Goal: Browse casually

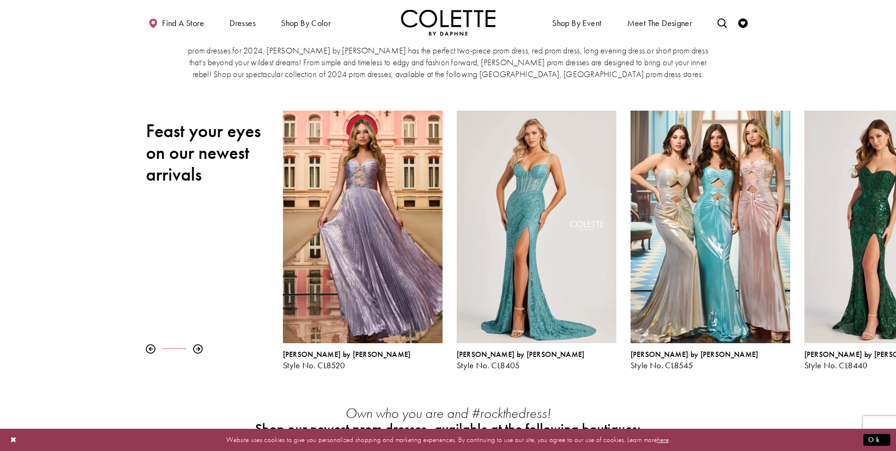
scroll to position [189, 0]
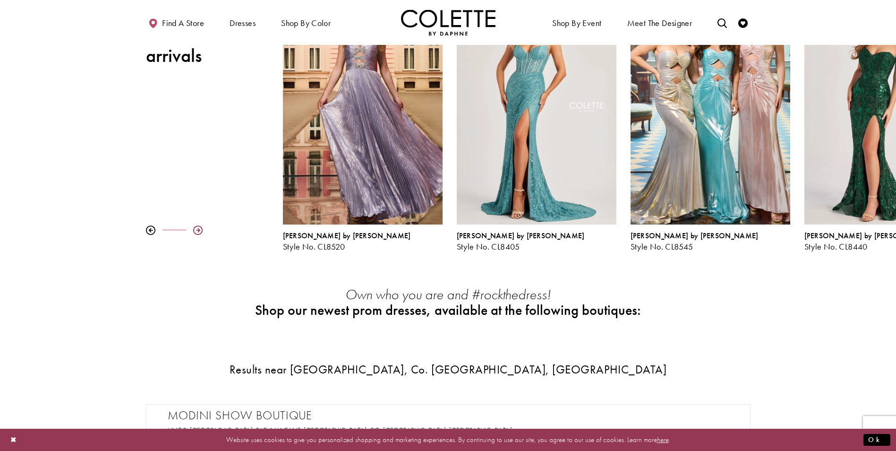
click at [198, 230] on div at bounding box center [197, 229] width 9 height 9
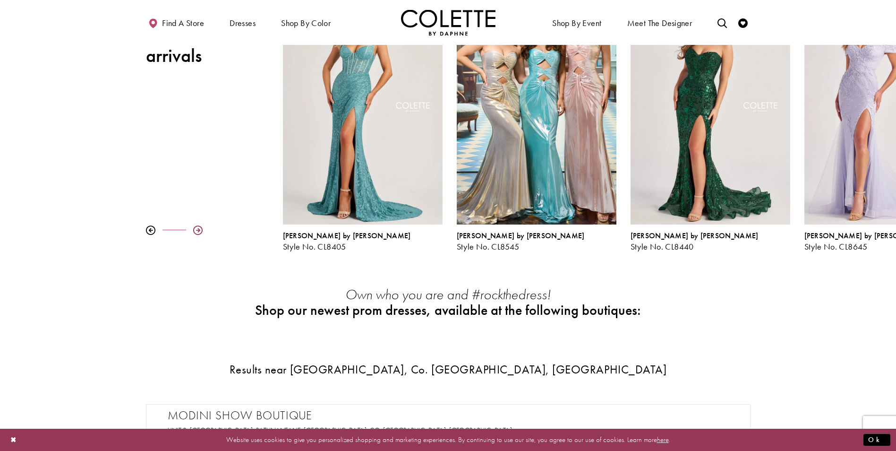
click at [198, 229] on div at bounding box center [197, 229] width 9 height 9
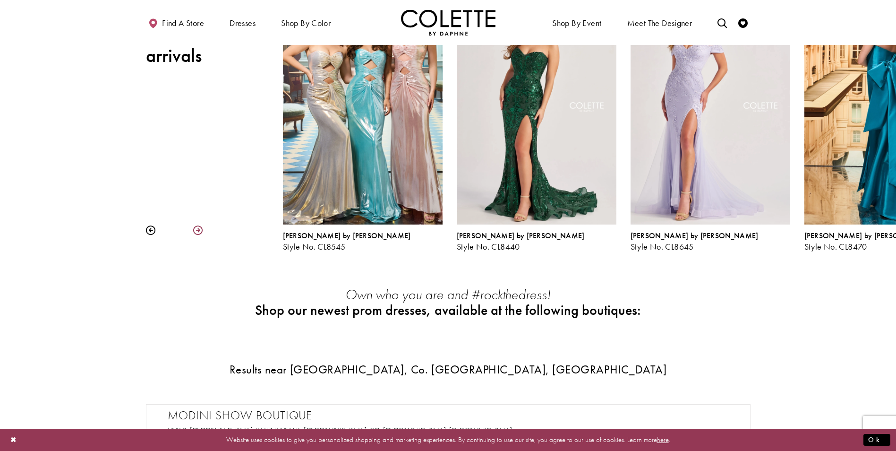
click at [198, 229] on div at bounding box center [197, 229] width 9 height 9
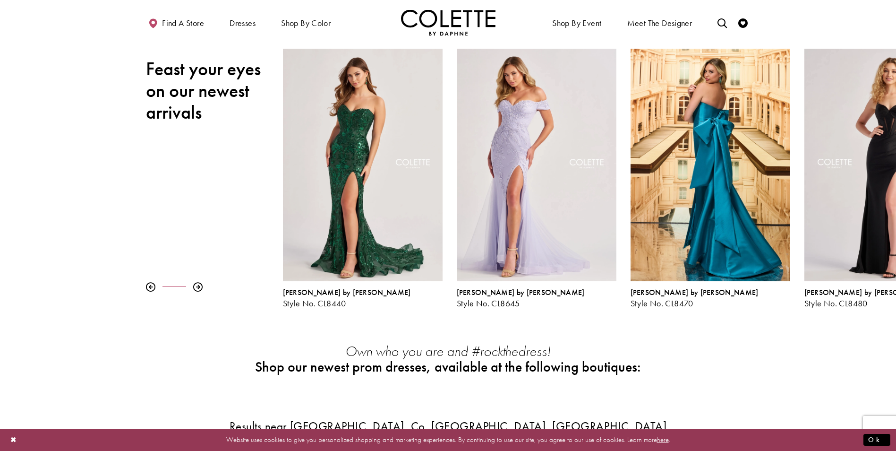
scroll to position [142, 0]
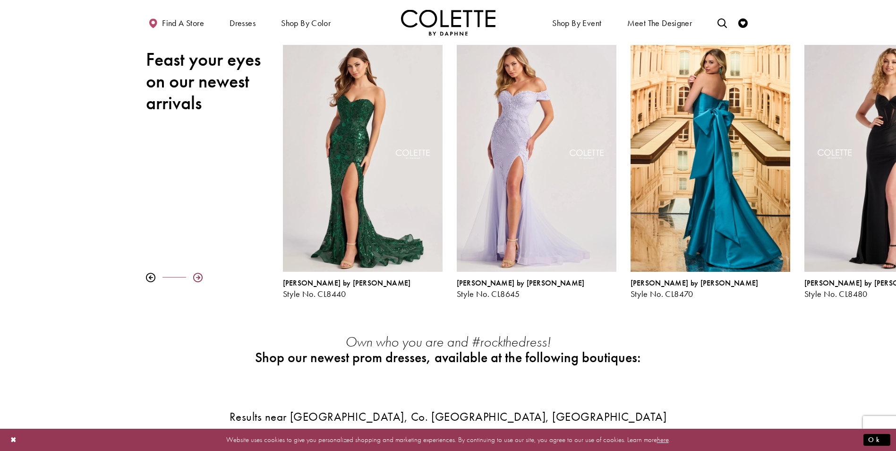
click at [200, 277] on div at bounding box center [197, 277] width 9 height 9
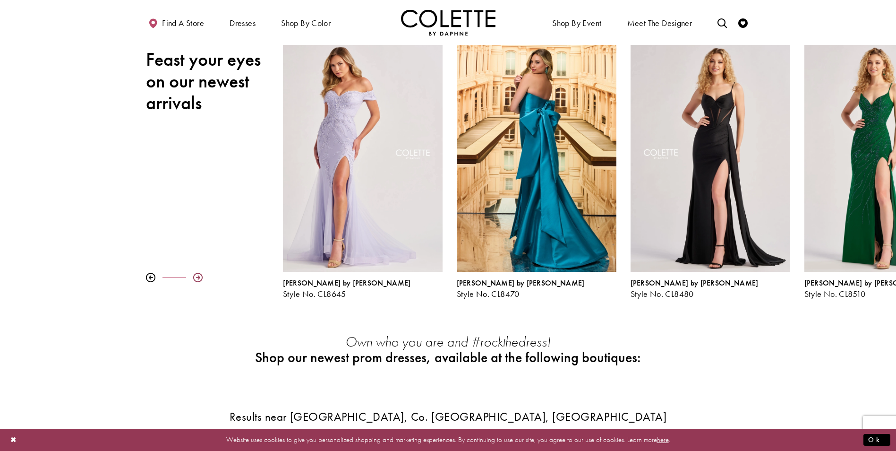
click at [200, 277] on div at bounding box center [197, 277] width 9 height 9
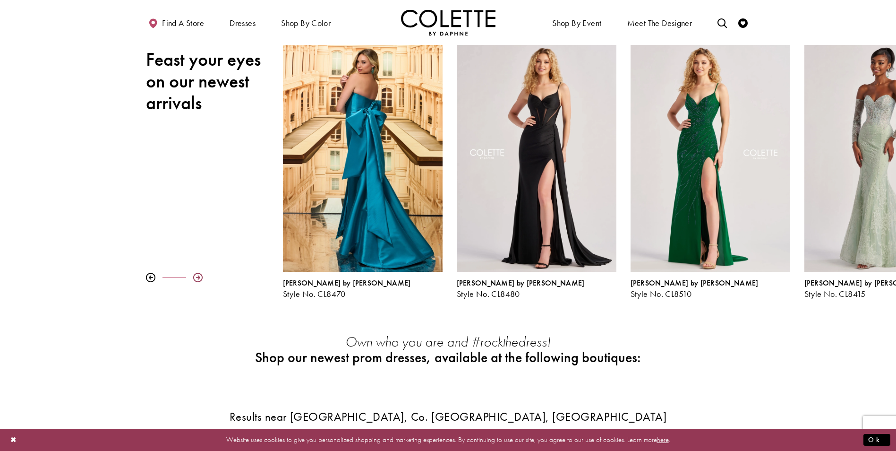
click at [200, 277] on div at bounding box center [197, 277] width 9 height 9
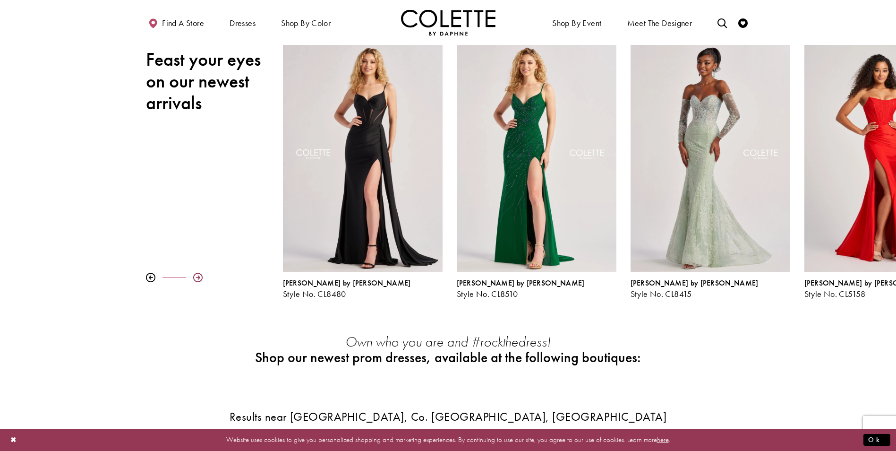
click at [200, 277] on div at bounding box center [197, 277] width 9 height 9
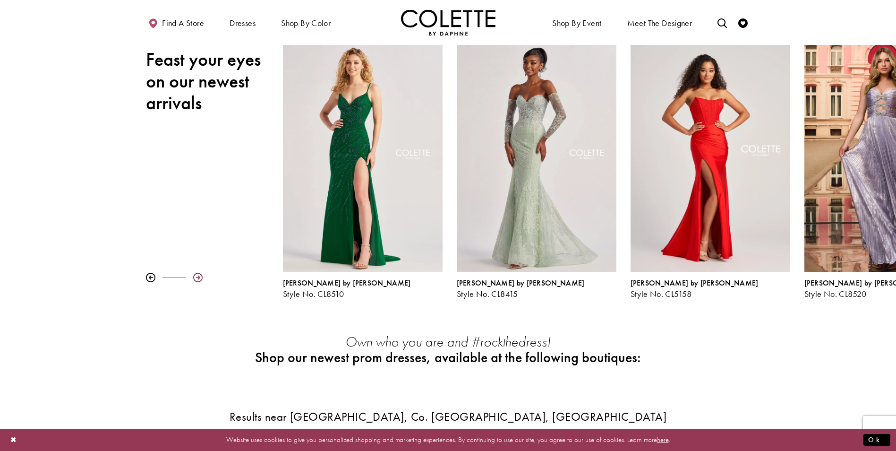
click at [200, 277] on div at bounding box center [197, 277] width 9 height 9
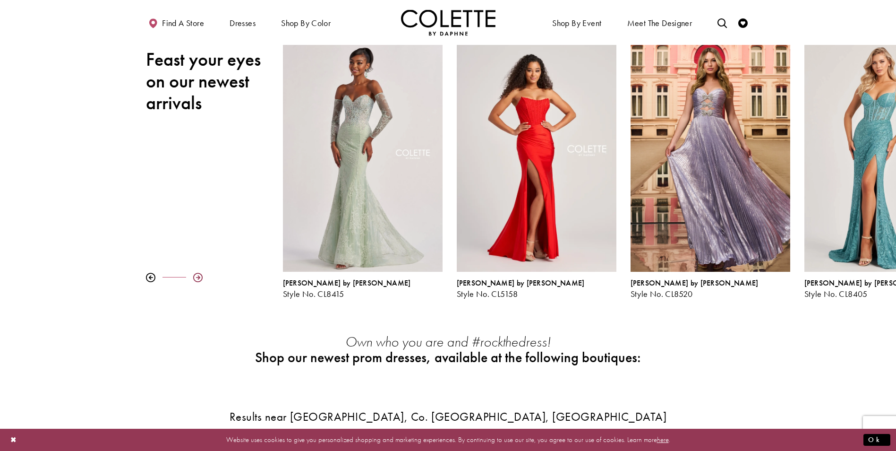
click at [200, 277] on div at bounding box center [197, 277] width 9 height 9
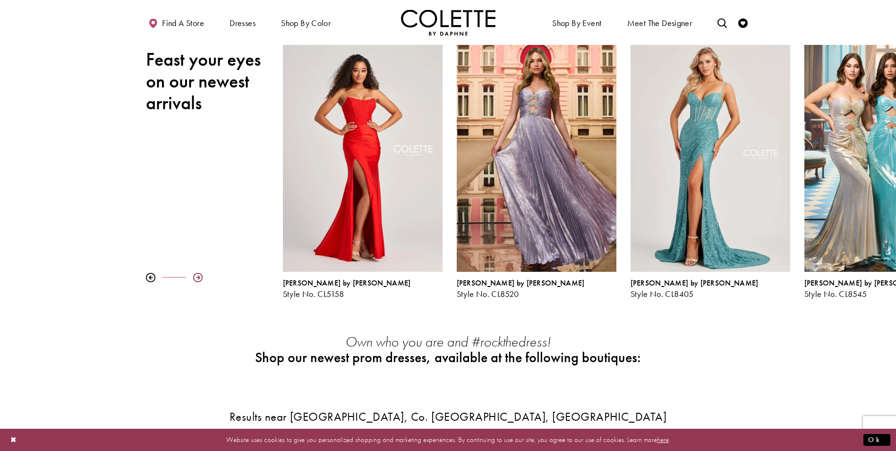
click at [200, 277] on div at bounding box center [197, 277] width 9 height 9
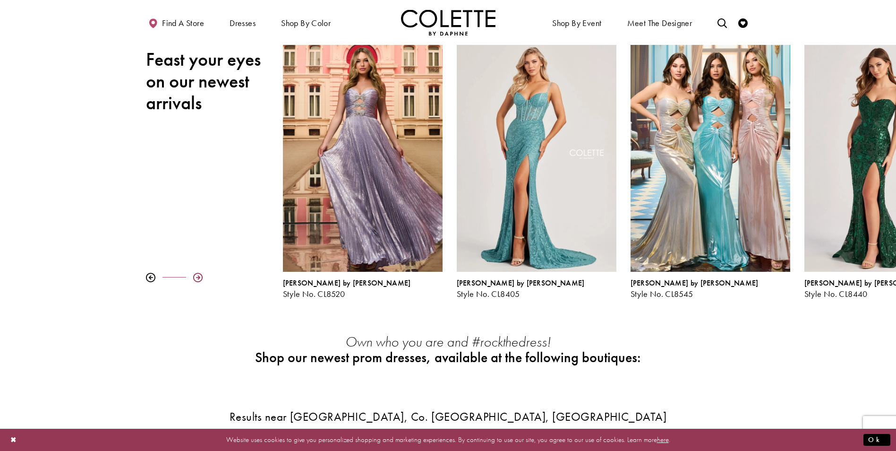
click at [200, 277] on div at bounding box center [197, 277] width 9 height 9
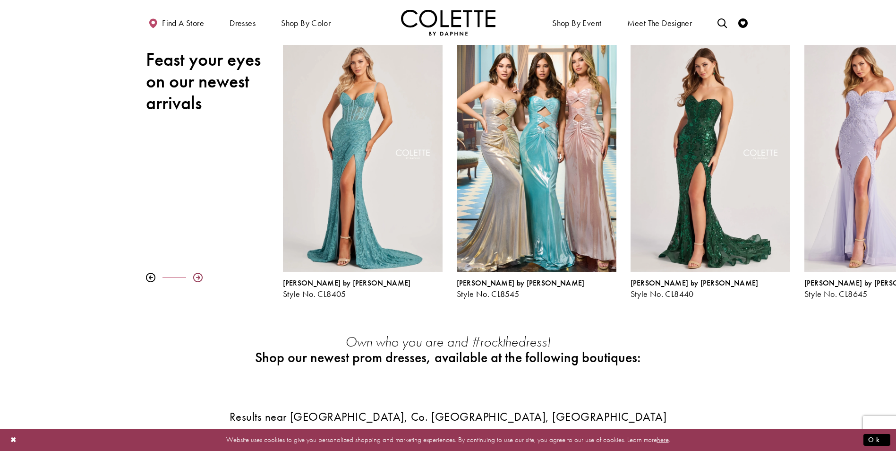
click at [200, 277] on div at bounding box center [197, 277] width 9 height 9
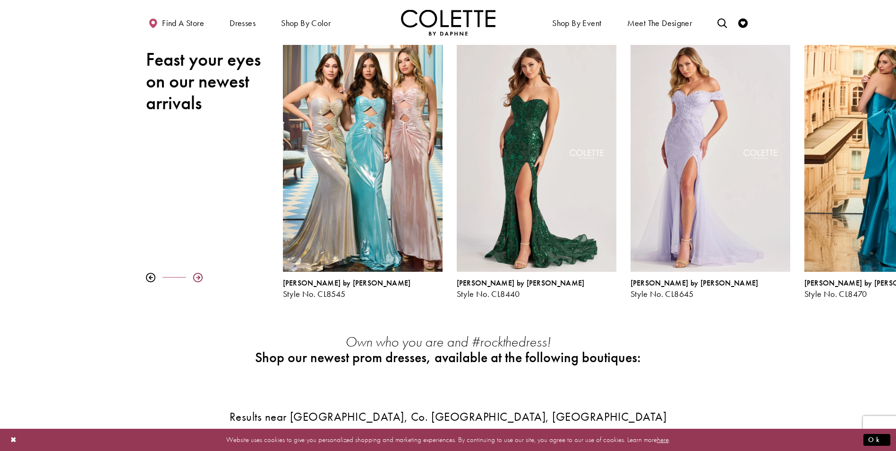
click at [200, 277] on div at bounding box center [197, 277] width 9 height 9
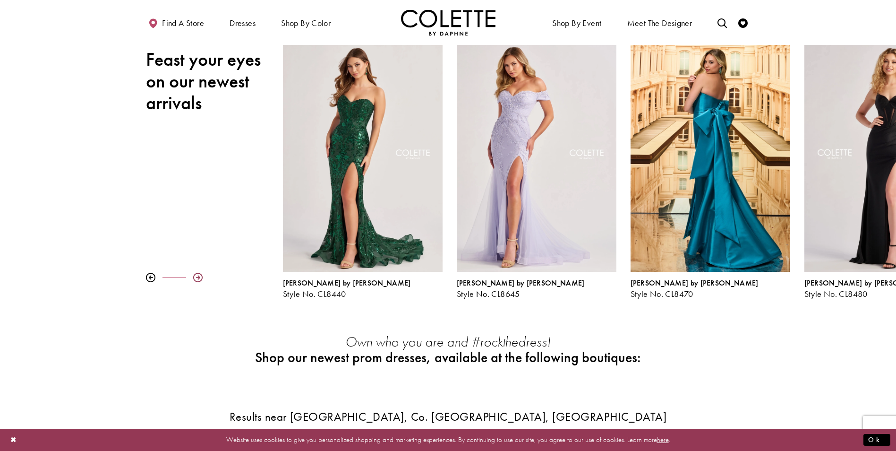
click at [200, 277] on div at bounding box center [197, 277] width 9 height 9
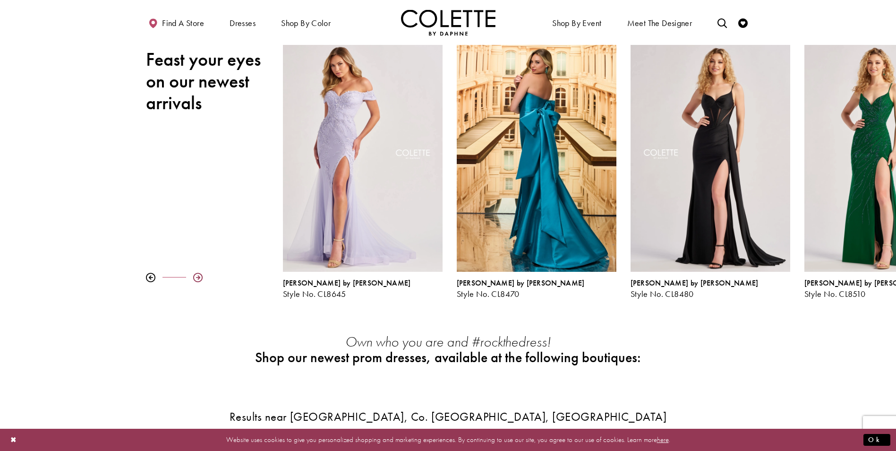
click at [200, 277] on div at bounding box center [197, 277] width 9 height 9
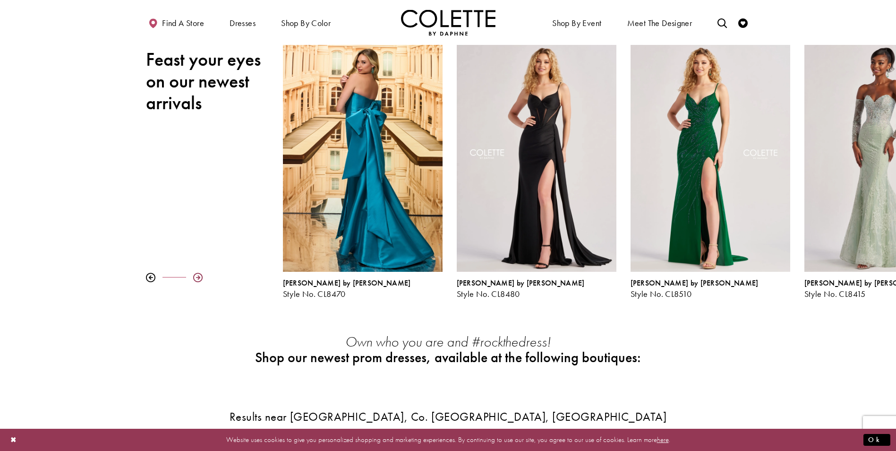
click at [200, 277] on div at bounding box center [197, 277] width 9 height 9
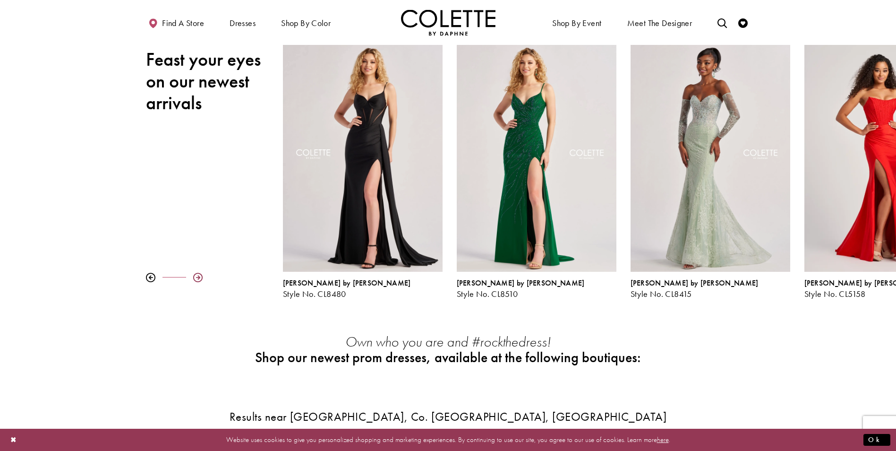
click at [200, 277] on div at bounding box center [197, 277] width 9 height 9
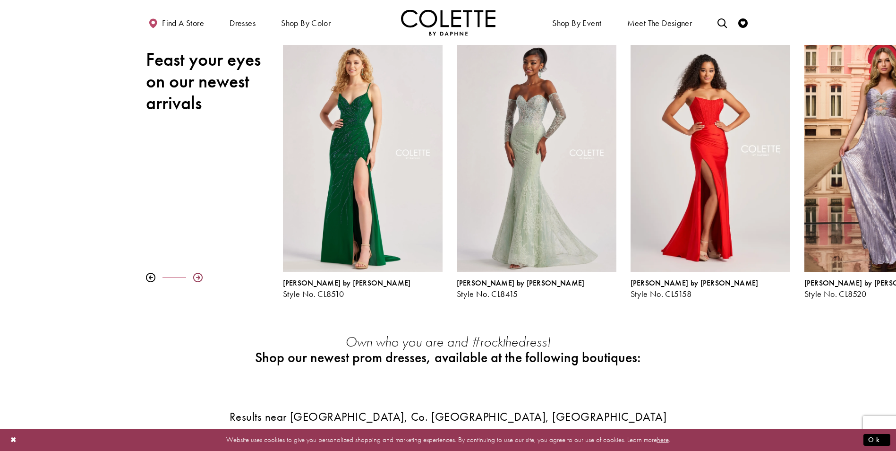
click at [200, 277] on div at bounding box center [197, 277] width 9 height 9
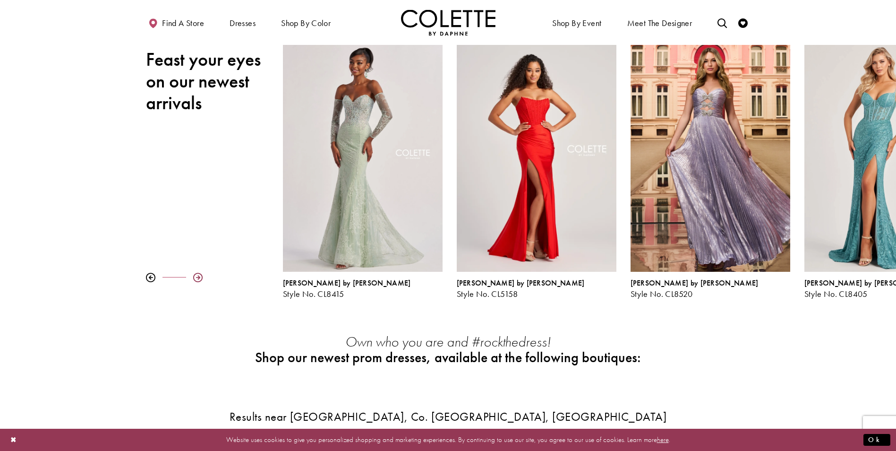
click at [200, 277] on div at bounding box center [197, 277] width 9 height 9
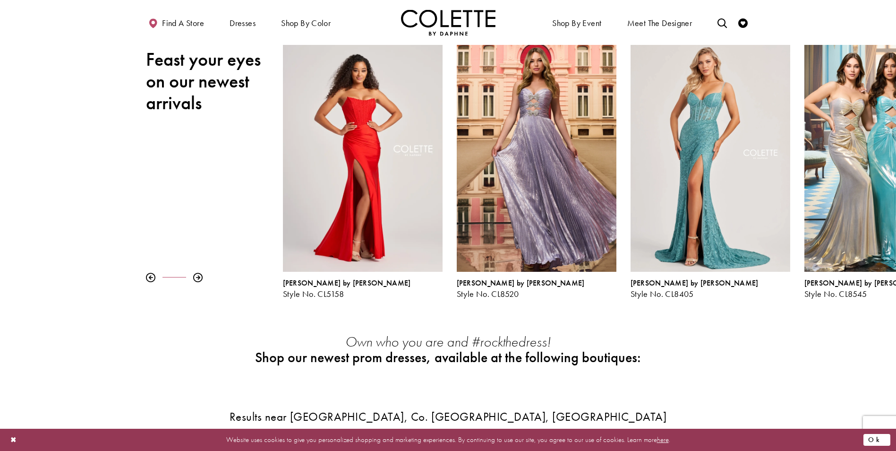
click at [885, 439] on button "Ok" at bounding box center [877, 440] width 27 height 12
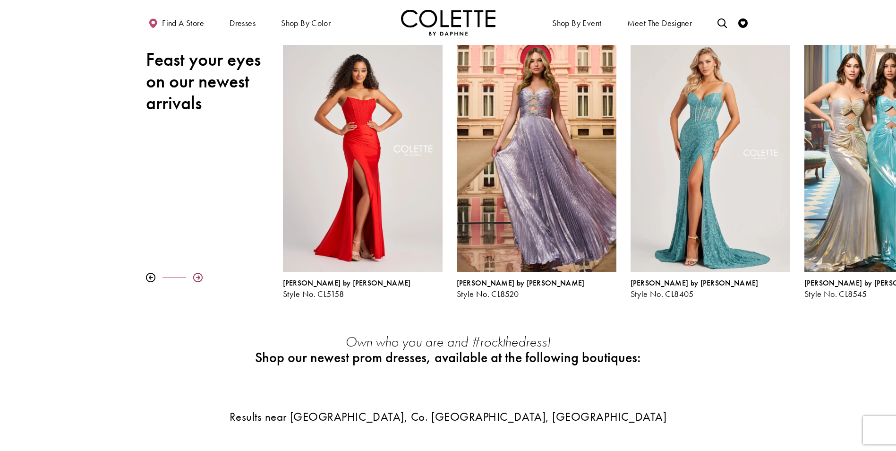
click at [198, 277] on div at bounding box center [197, 277] width 9 height 9
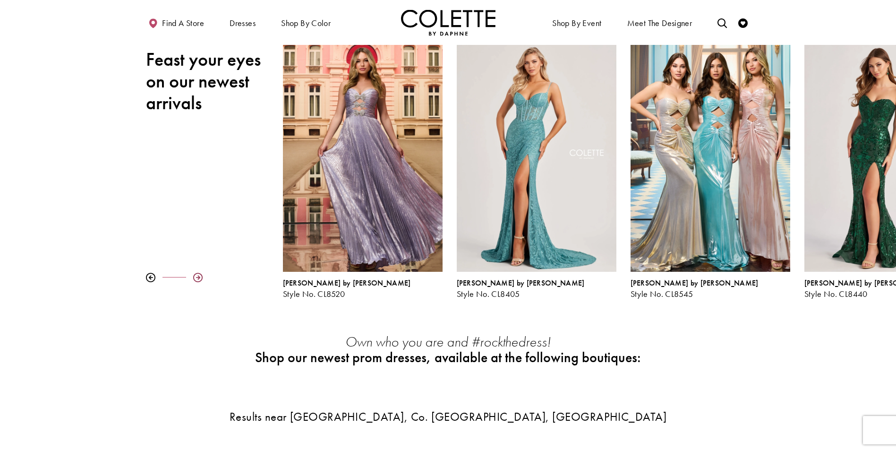
click at [198, 276] on div at bounding box center [197, 277] width 9 height 9
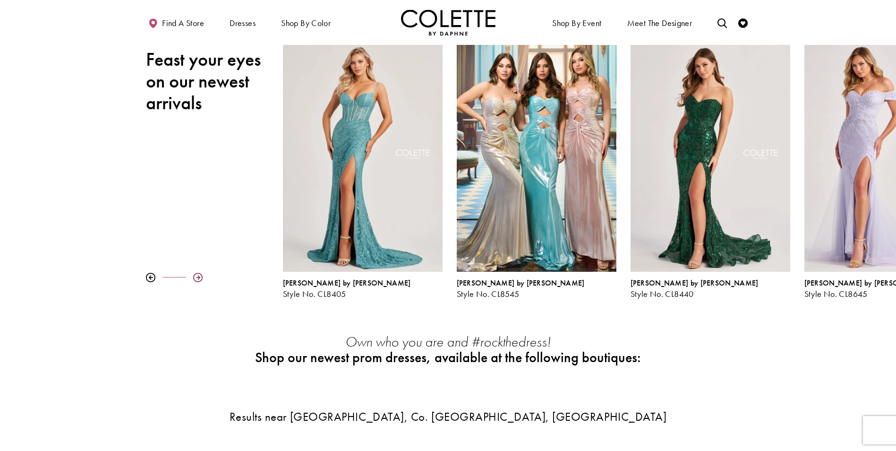
click at [198, 276] on div at bounding box center [197, 277] width 9 height 9
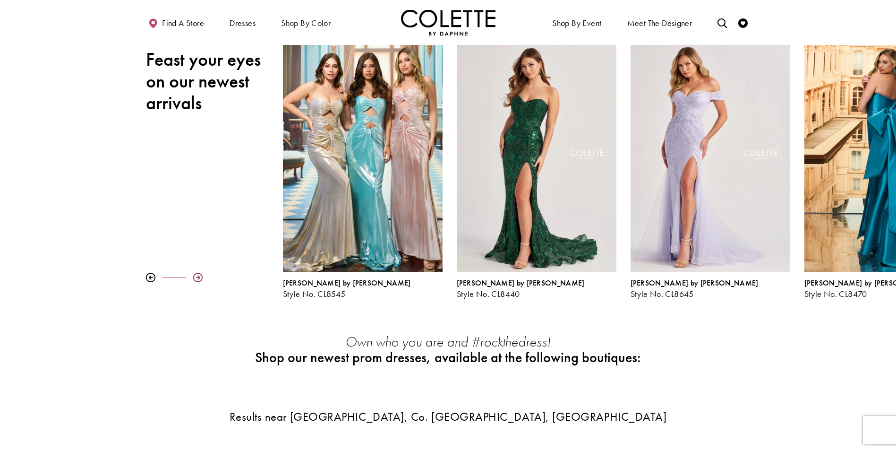
click at [198, 276] on div at bounding box center [197, 277] width 9 height 9
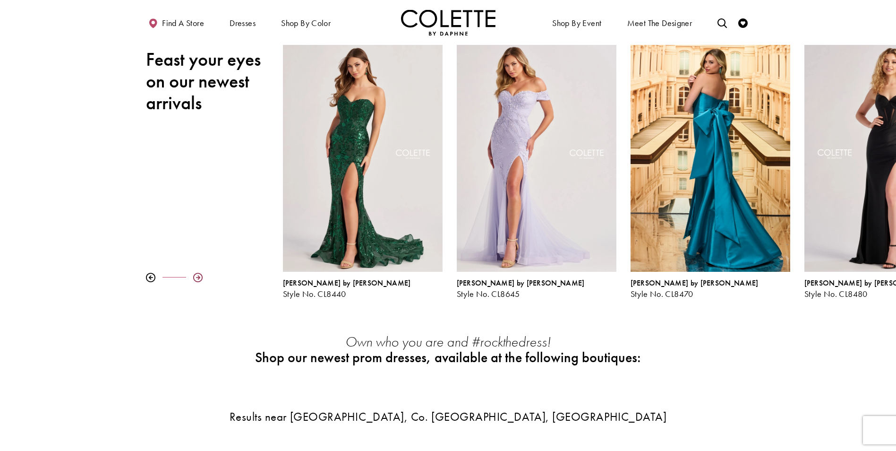
click at [198, 276] on div at bounding box center [197, 277] width 9 height 9
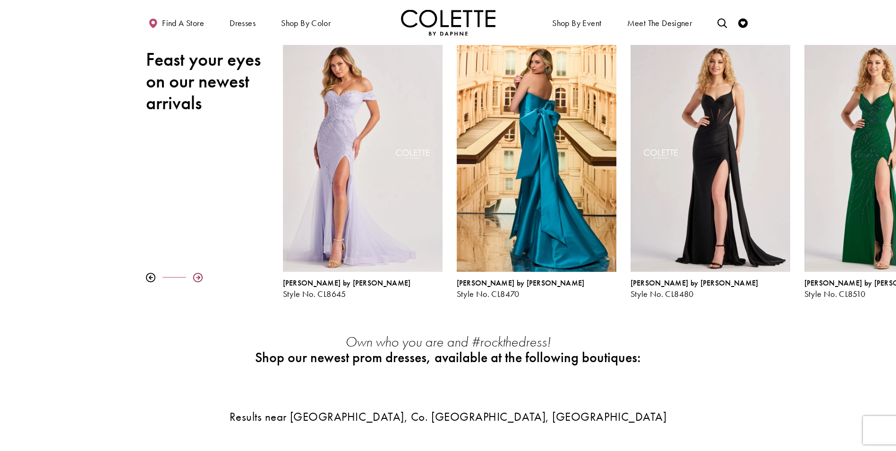
click at [198, 276] on div at bounding box center [197, 277] width 9 height 9
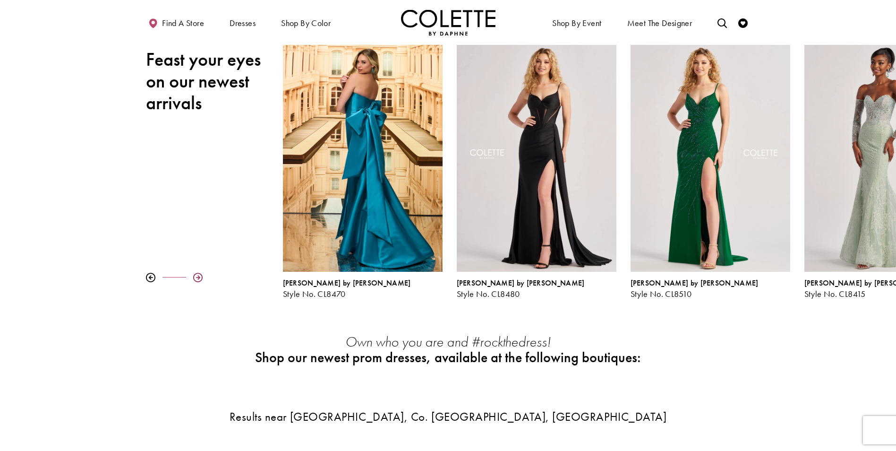
click at [198, 276] on div at bounding box center [197, 277] width 9 height 9
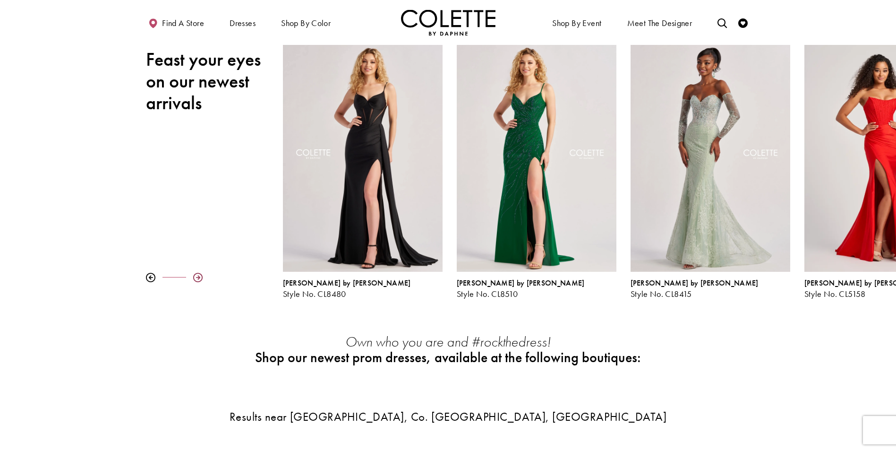
click at [198, 276] on div at bounding box center [197, 277] width 9 height 9
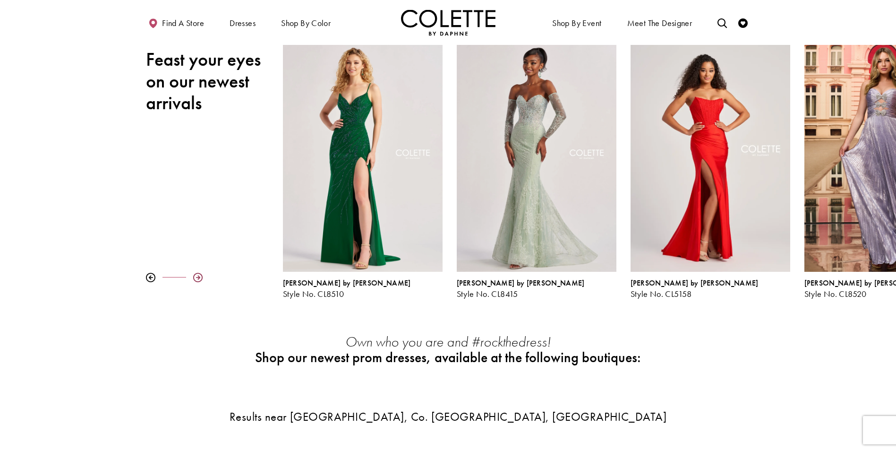
click at [198, 276] on div at bounding box center [197, 277] width 9 height 9
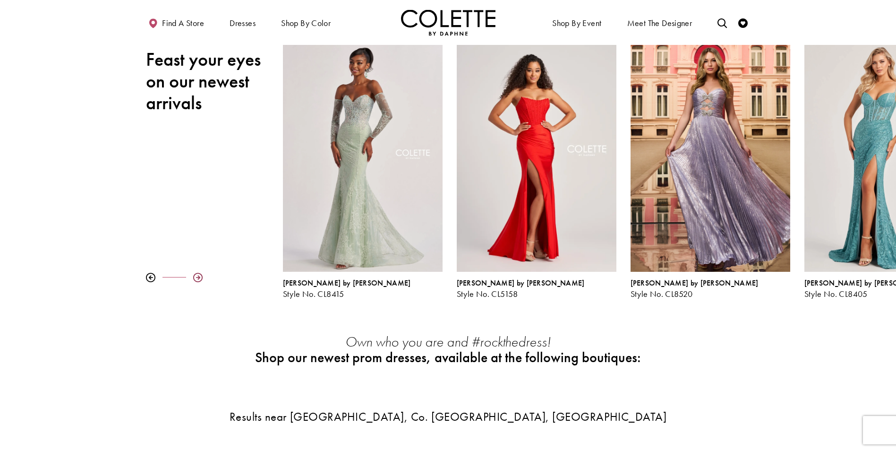
click at [198, 276] on div at bounding box center [197, 277] width 9 height 9
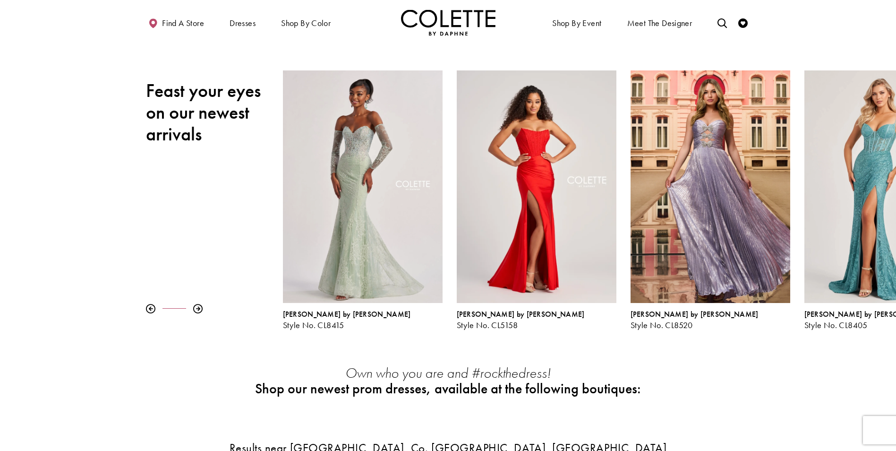
scroll to position [0, 0]
